Goal: Find specific page/section: Find specific page/section

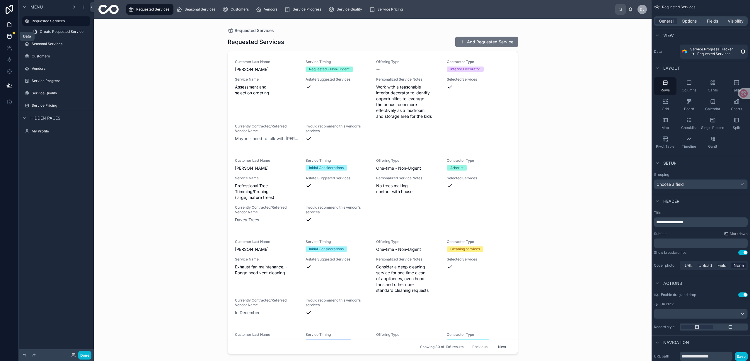
click at [8, 36] on icon at bounding box center [9, 36] width 6 height 6
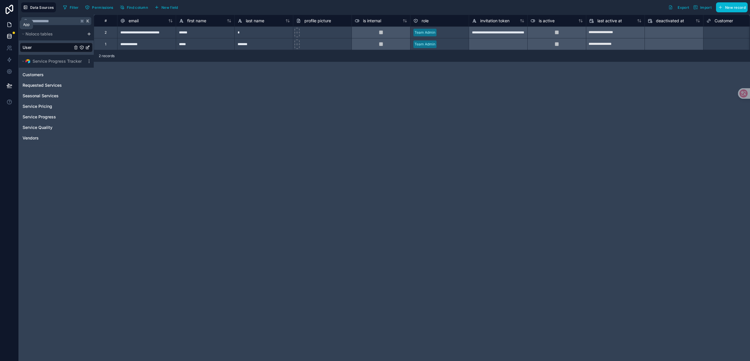
click at [8, 25] on icon at bounding box center [9, 25] width 6 height 6
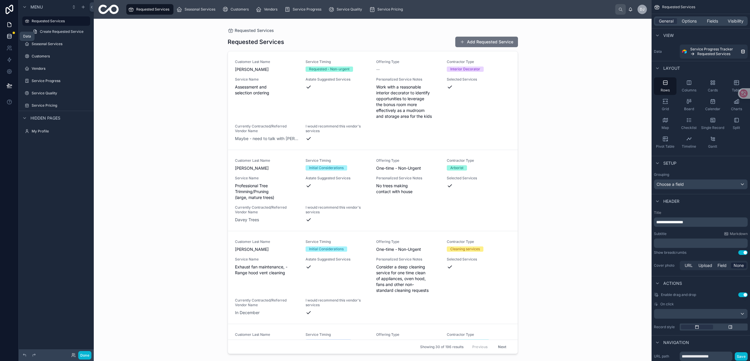
click at [7, 38] on icon at bounding box center [9, 37] width 4 height 2
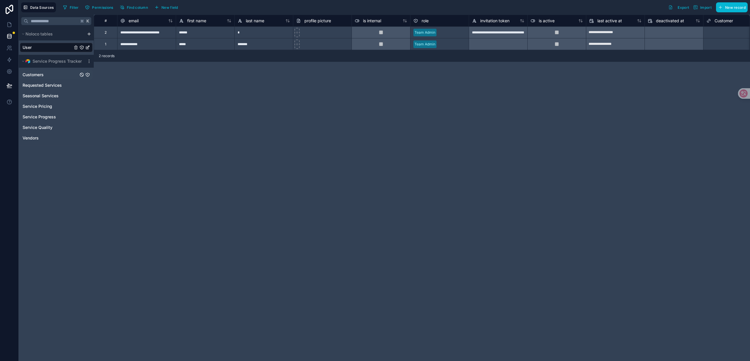
click at [52, 76] on link "Customers" at bounding box center [51, 75] width 56 height 6
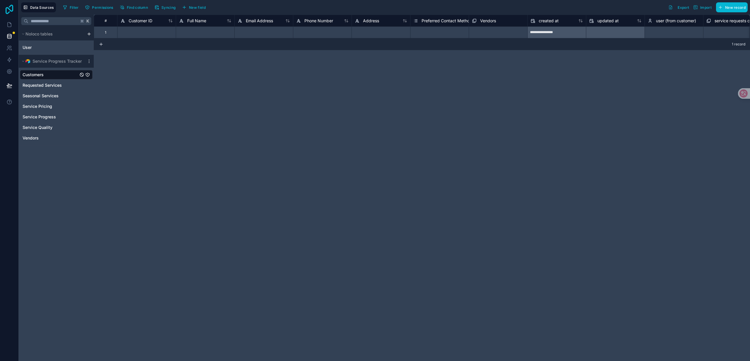
click at [7, 7] on icon at bounding box center [10, 9] width 12 height 9
